Goal: Task Accomplishment & Management: Manage account settings

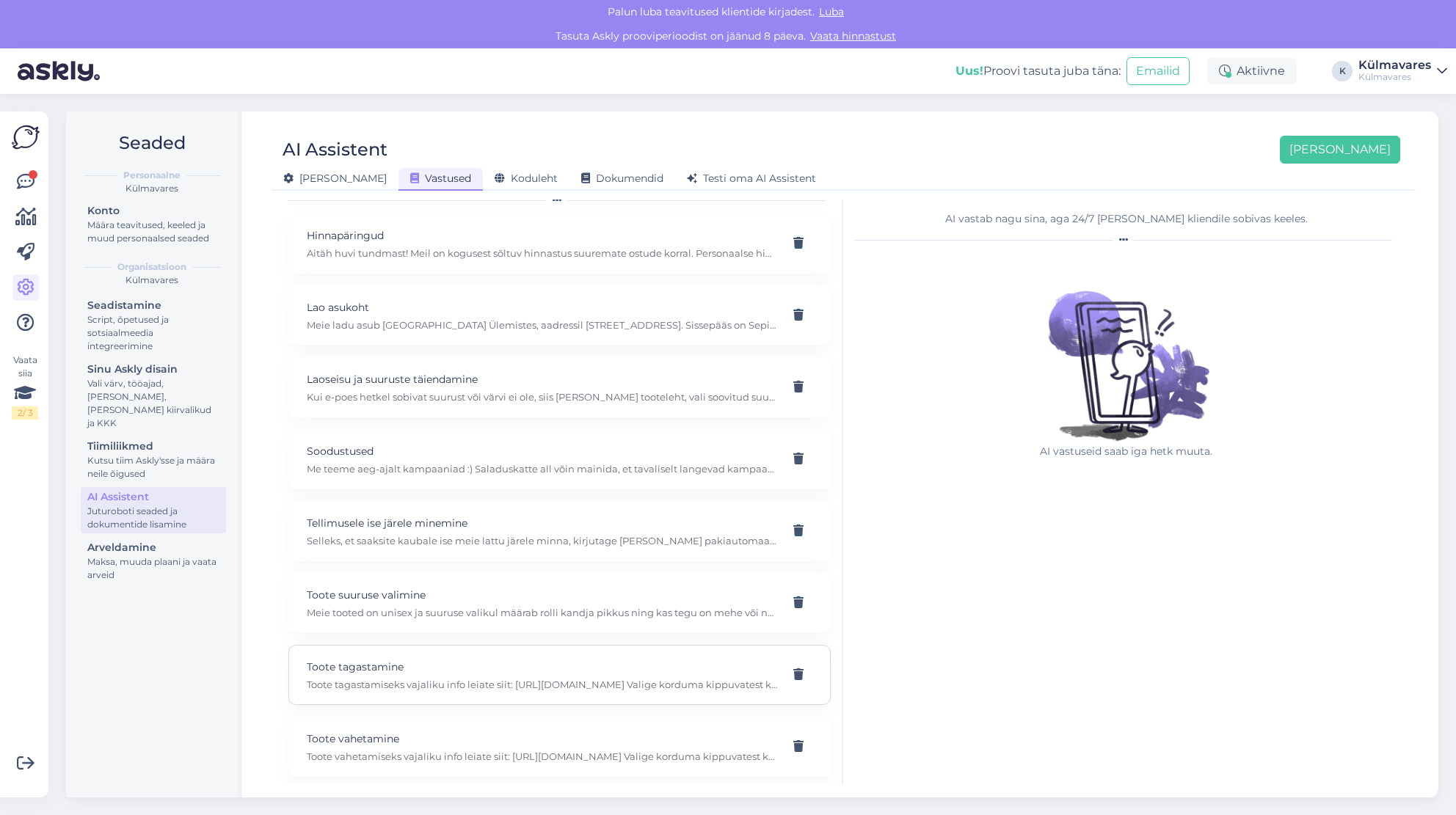
scroll to position [56, 0]
click at [481, 677] on p "Toote tagastamiseks vajaliku info leiate siit: [URL][DOMAIN_NAME] Valige kordum…" at bounding box center [542, 684] width 470 height 13
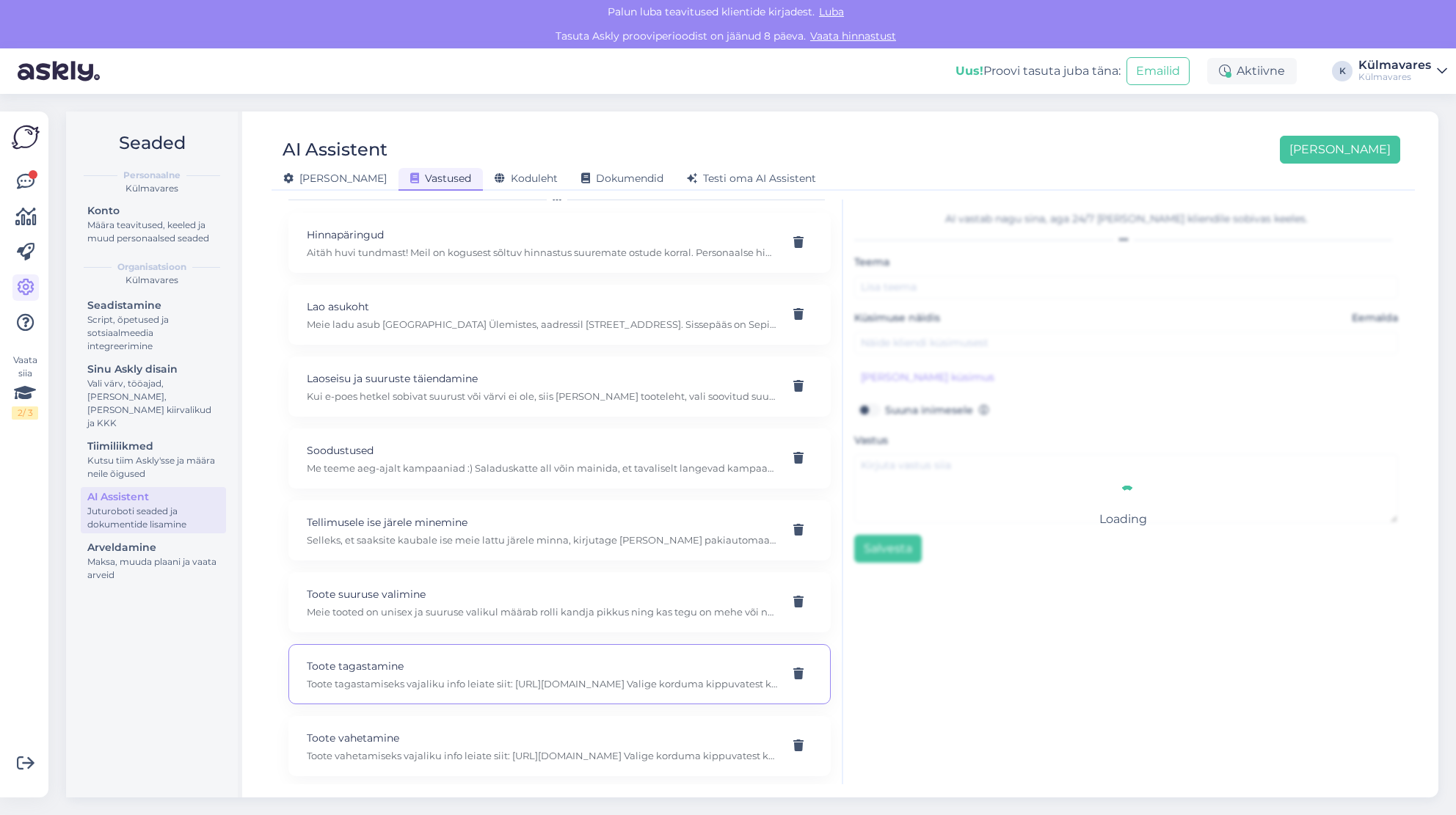
type input "Toote tagastamine"
type input "soovin toote tagastada"
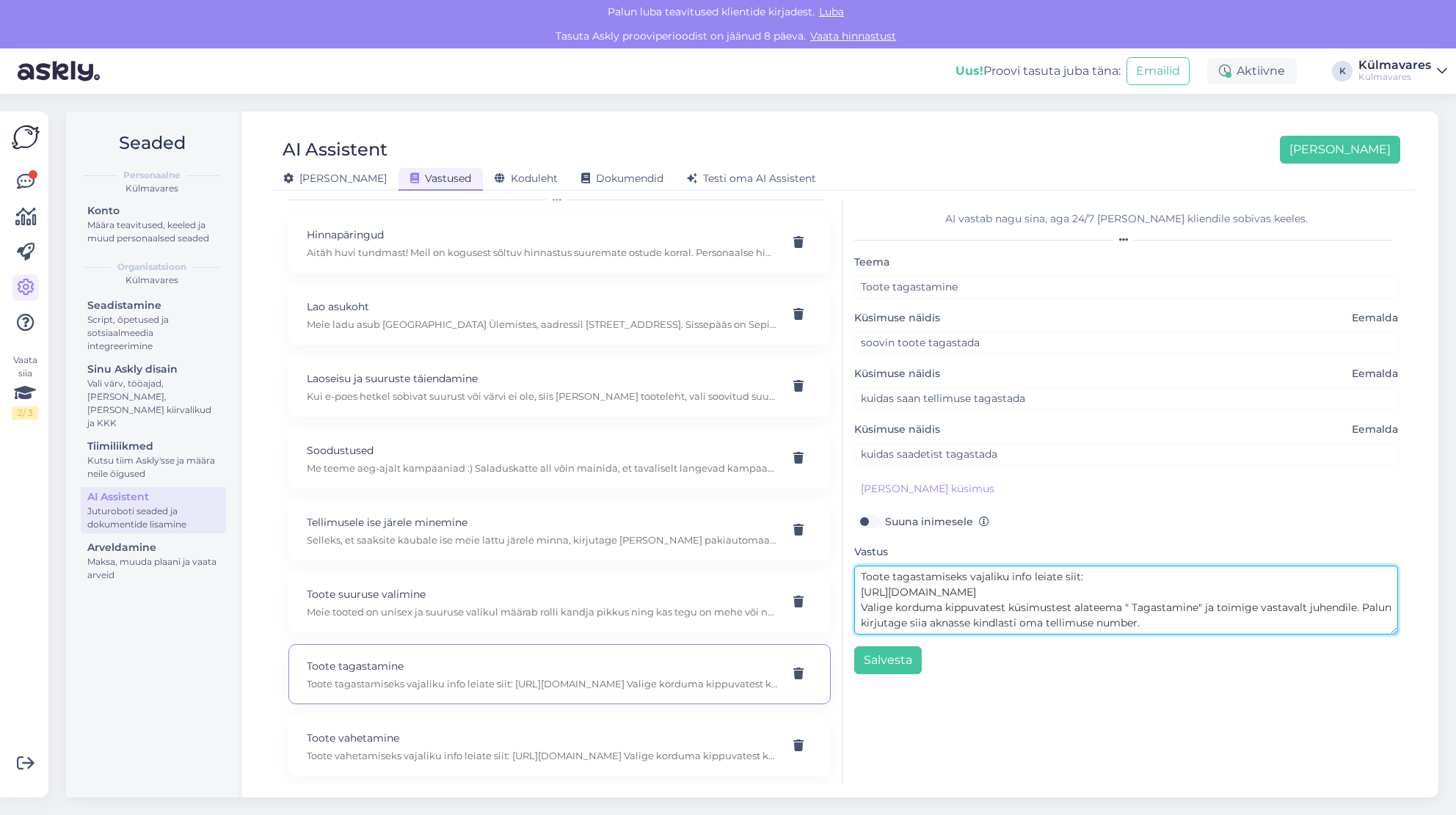
click at [1000, 590] on textarea "Toote tagastamiseks vajaliku info leiate siit: [URL][DOMAIN_NAME] Valige kordum…" at bounding box center [1126, 600] width 544 height 69
drag, startPoint x: 995, startPoint y: 587, endPoint x: 860, endPoint y: 588, distance: 135.0
click at [860, 588] on textarea "Toote tagastamiseks vajaliku info leiate siit: [URL][DOMAIN_NAME] . Valige kord…" at bounding box center [1126, 600] width 544 height 69
type textarea "Toote tagastamiseks vajaliku info leiate siit: [URL][DOMAIN_NAME] . Valige kord…"
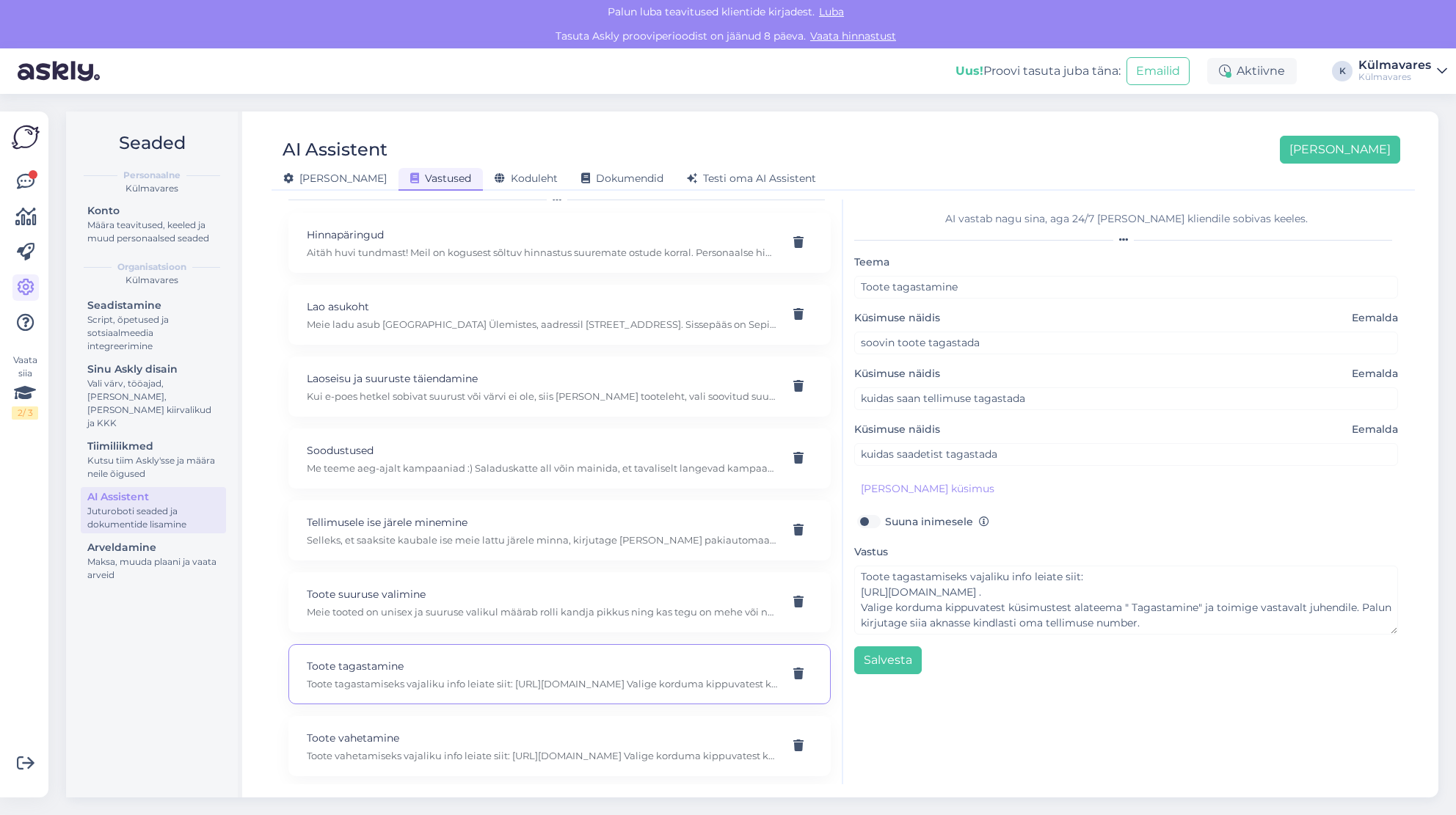
drag, startPoint x: 867, startPoint y: 589, endPoint x: 1113, endPoint y: 737, distance: 287.1
click at [1113, 737] on div "AI vastab nagu sina, aga 24/7 [PERSON_NAME] kliendile sobivas keeles. Teema Too…" at bounding box center [1126, 492] width 566 height 585
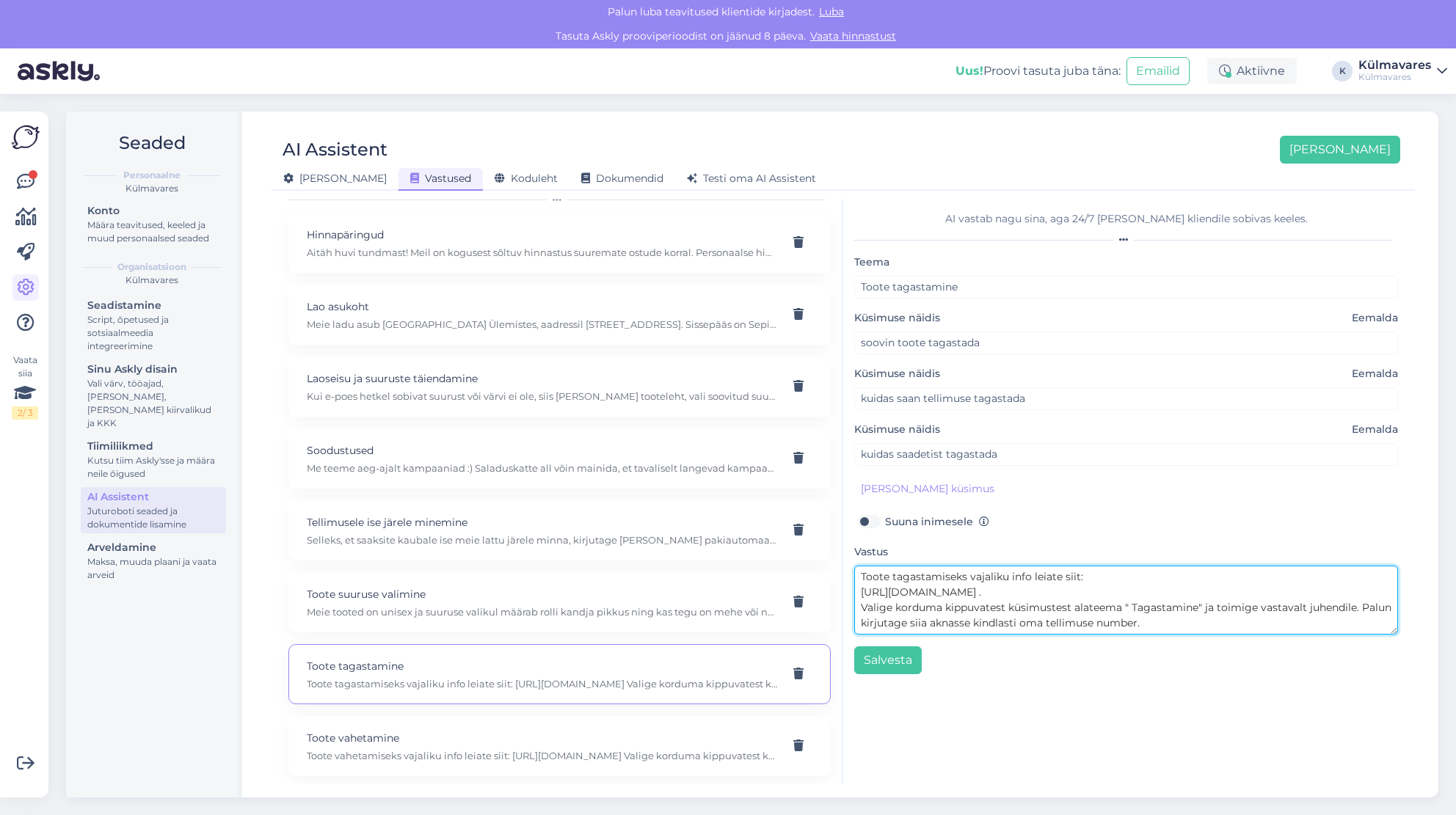
drag, startPoint x: 995, startPoint y: 589, endPoint x: 858, endPoint y: 589, distance: 137.0
click at [858, 589] on textarea "Toote tagastamiseks vajaliku info leiate siit: [URL][DOMAIN_NAME] . Valige kord…" at bounding box center [1126, 600] width 544 height 69
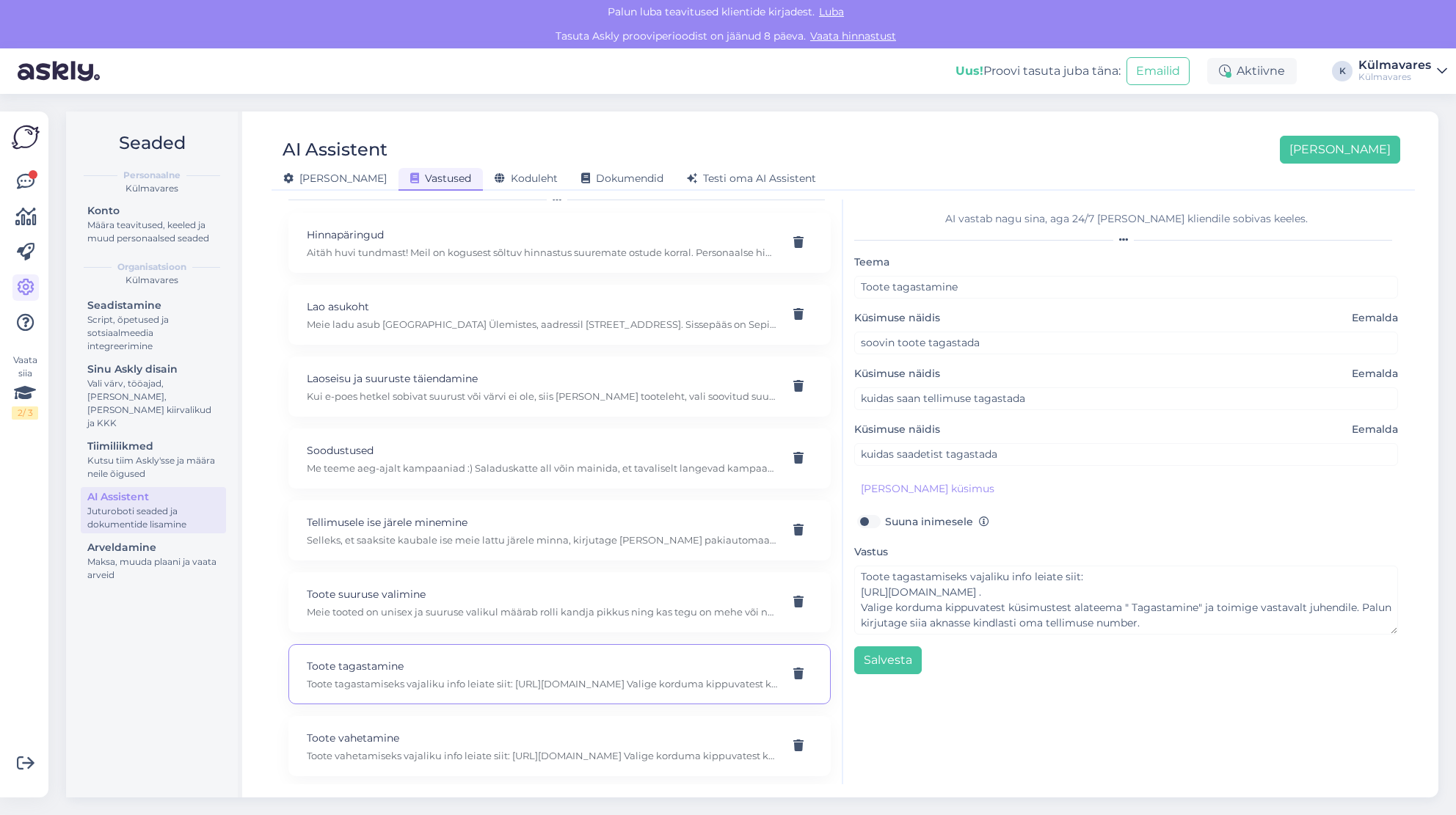
drag, startPoint x: 961, startPoint y: 589, endPoint x: 1063, endPoint y: 686, distance: 140.8
click at [1063, 686] on div "AI vastab nagu sina, aga 24/7 [PERSON_NAME] kliendile sobivas keeles. Teema Too…" at bounding box center [1126, 492] width 566 height 585
click at [1064, 681] on div "AI vastab nagu sina, aga 24/7 [PERSON_NAME] kliendile sobivas keeles. Teema Too…" at bounding box center [1126, 492] width 566 height 585
click at [898, 651] on button "Salvesta" at bounding box center [888, 661] width 67 height 28
click at [539, 749] on p "Toote vahetamiseks vajaliku info leiate siit: [URL][DOMAIN_NAME] Valige korduma…" at bounding box center [542, 756] width 470 height 13
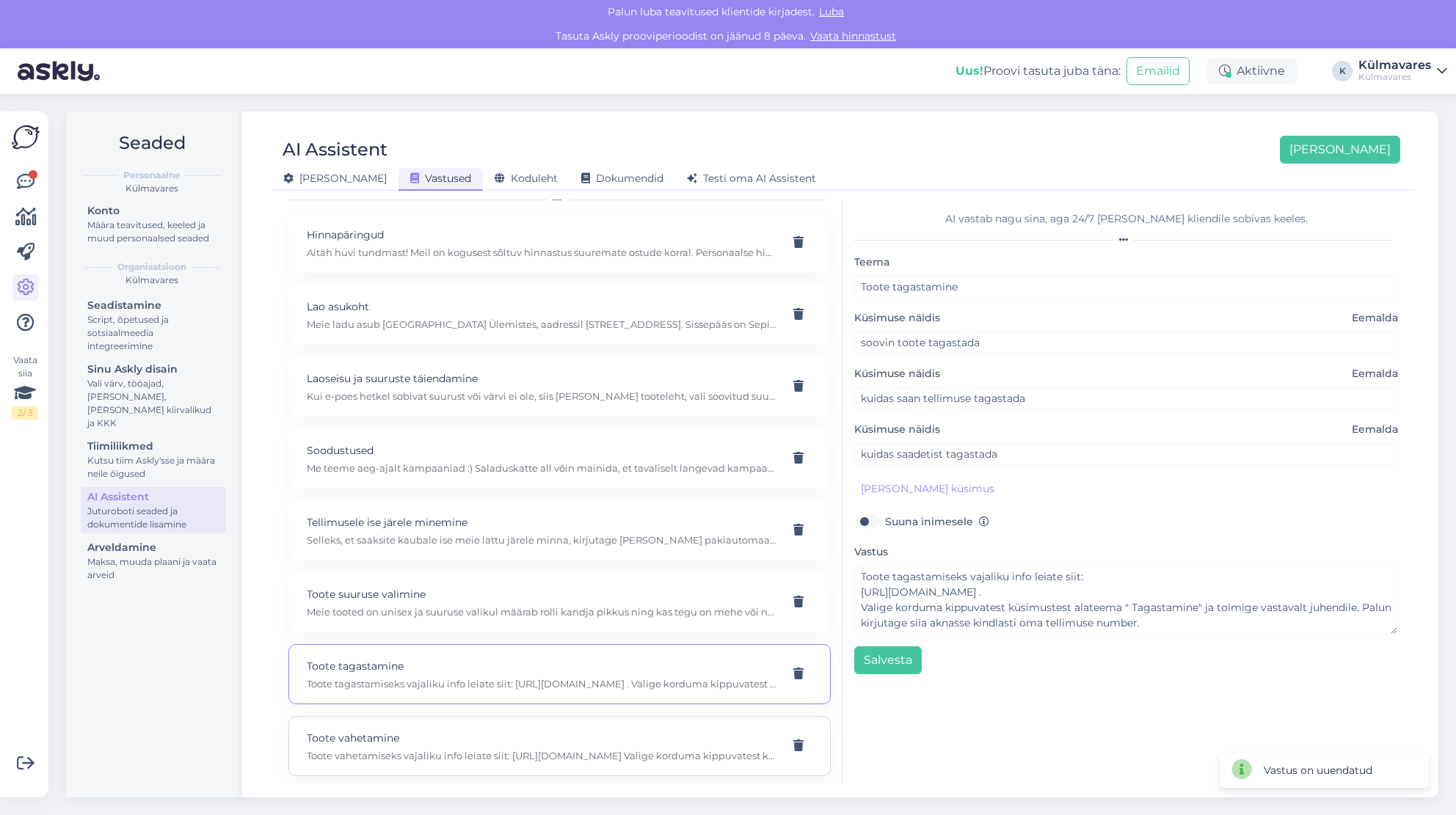
type input "Toote vahetamine"
type input "Soovin suurust vahetada"
type textarea "Toote vahetamiseks vajaliku info leiate siit: [URL][DOMAIN_NAME] Valige korduma…"
type input "kas saaksin toote ümber vahetada"
type input "kas toodet on võimalik vahetada"
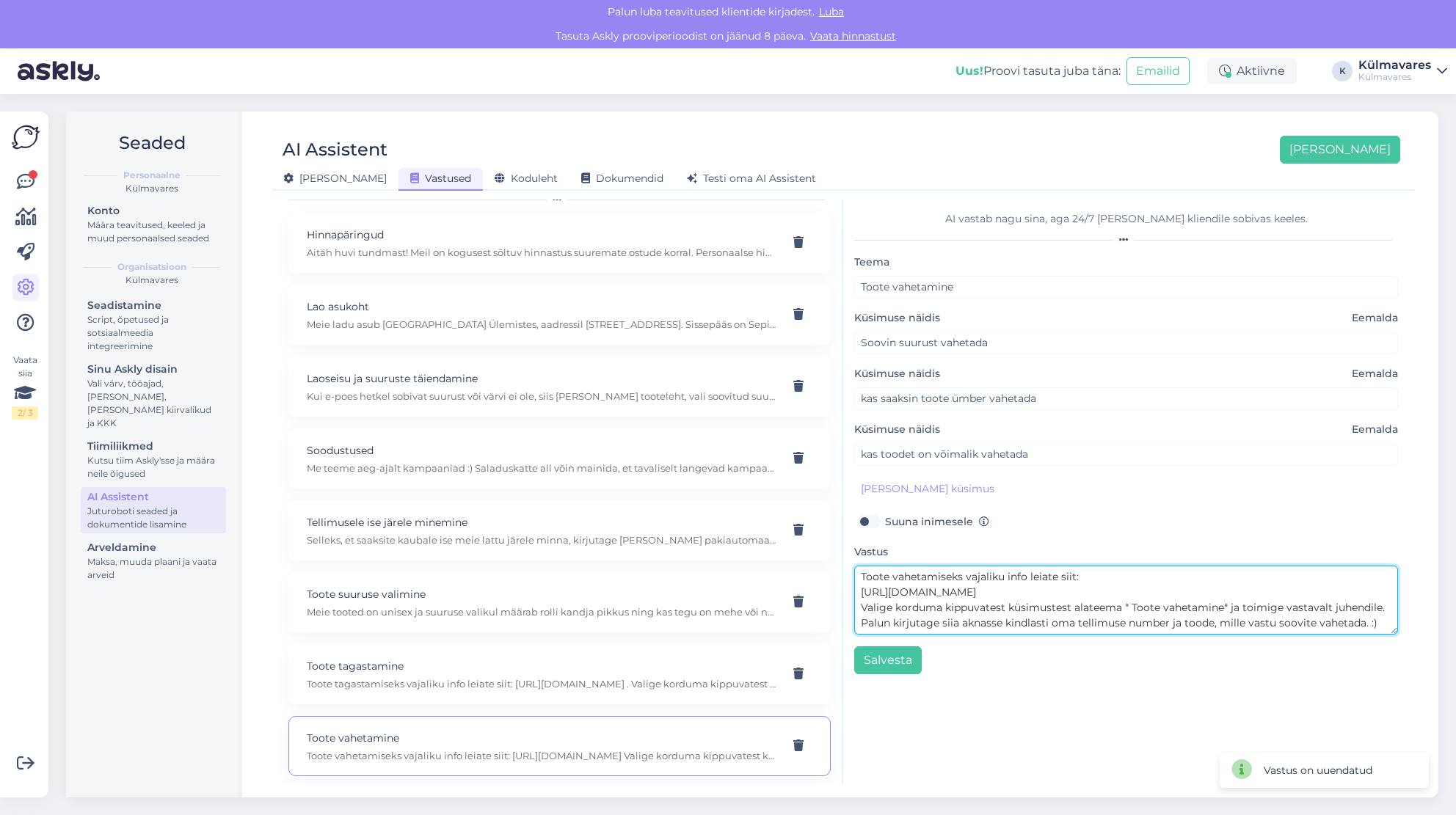
click at [997, 588] on textarea "Toote vahetamiseks vajaliku info leiate siit: [URL][DOMAIN_NAME] Valige korduma…" at bounding box center [1126, 600] width 544 height 69
type textarea "Toote vahetamiseks vajaliku info leiate siit: [URL][DOMAIN_NAME] . Valige kordu…"
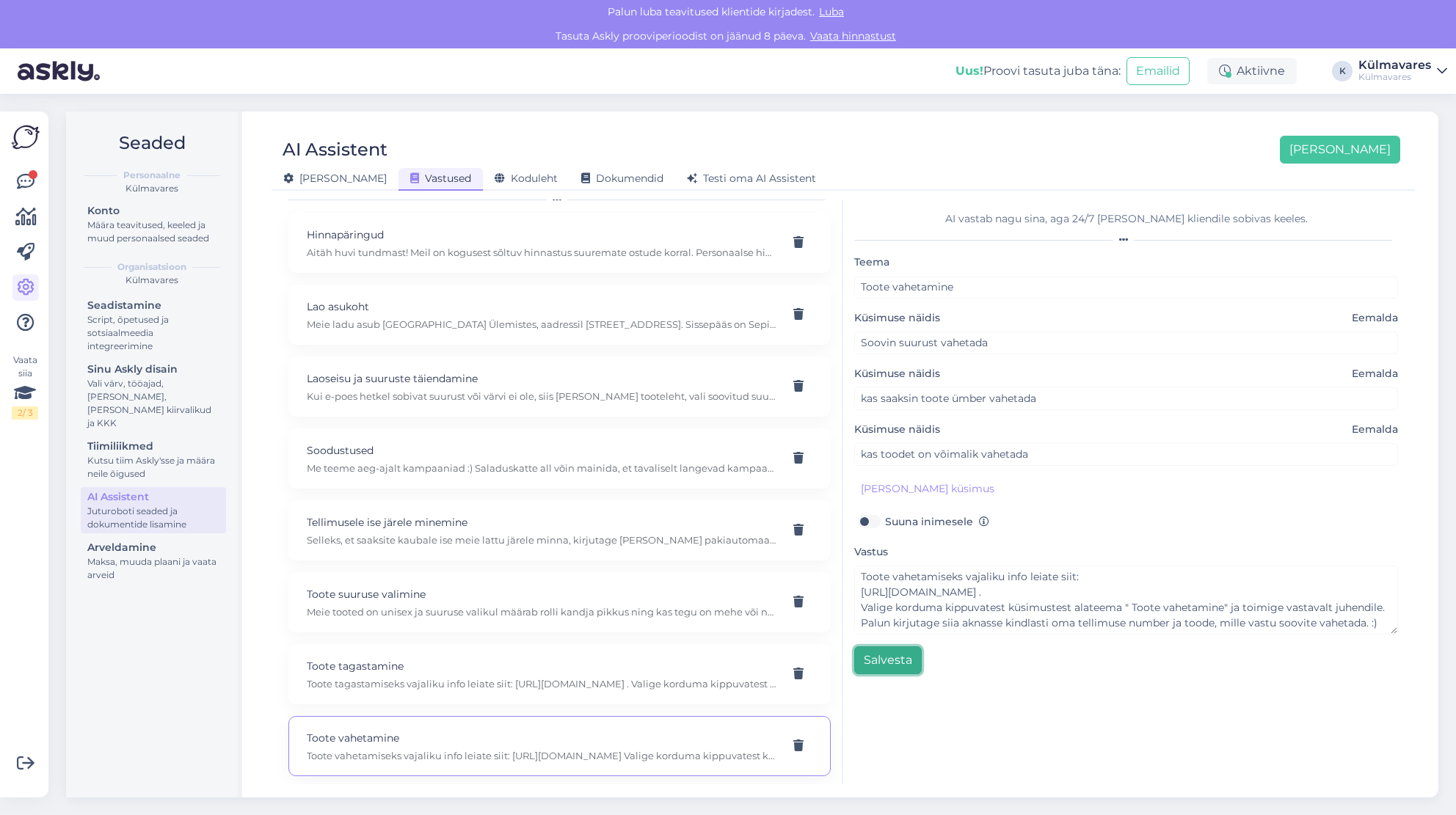
click at [909, 654] on button "Salvesta" at bounding box center [888, 661] width 67 height 28
